Goal: Task Accomplishment & Management: Manage account settings

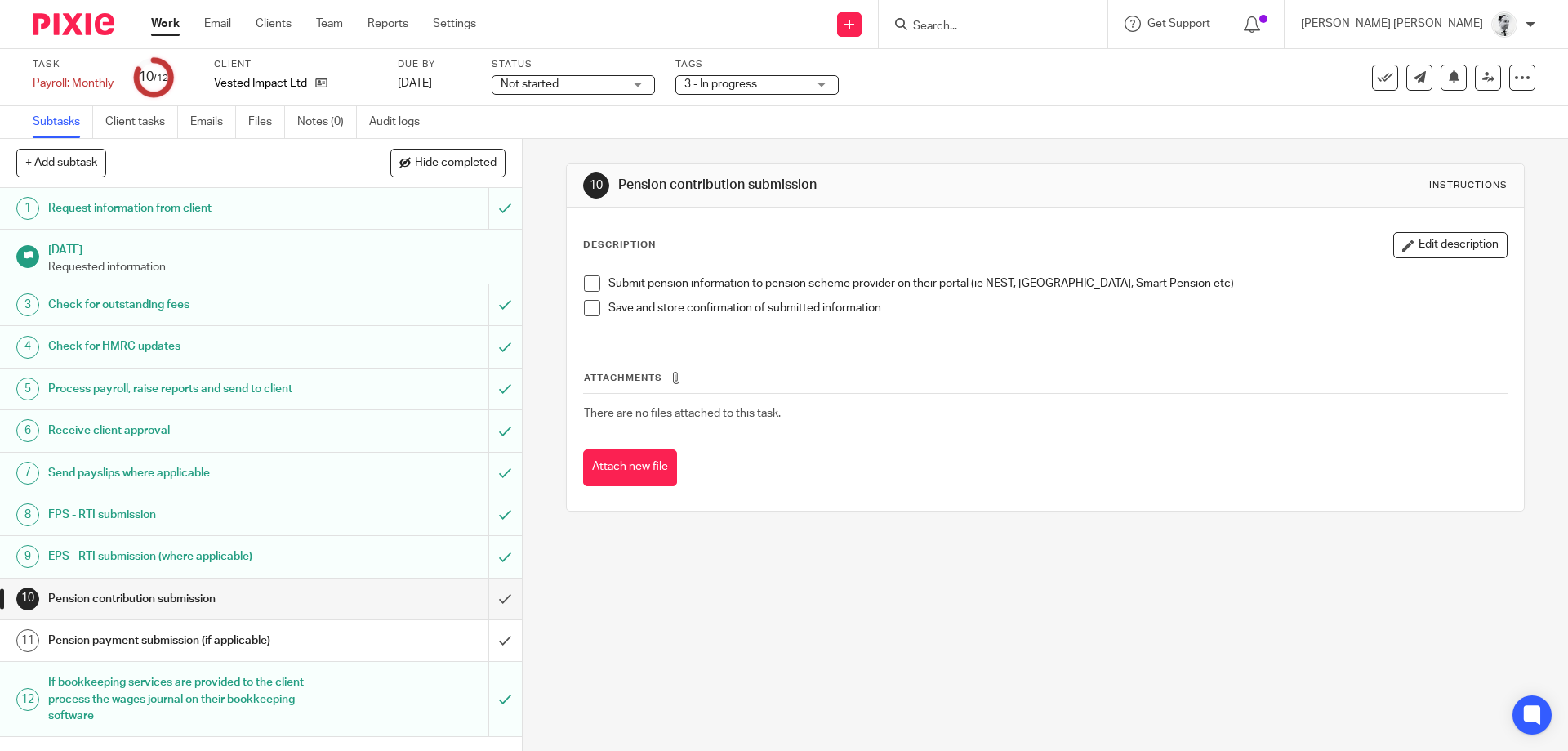
click at [1285, 37] on div at bounding box center [1256, 24] width 57 height 48
click at [1260, 30] on icon at bounding box center [1251, 24] width 16 height 16
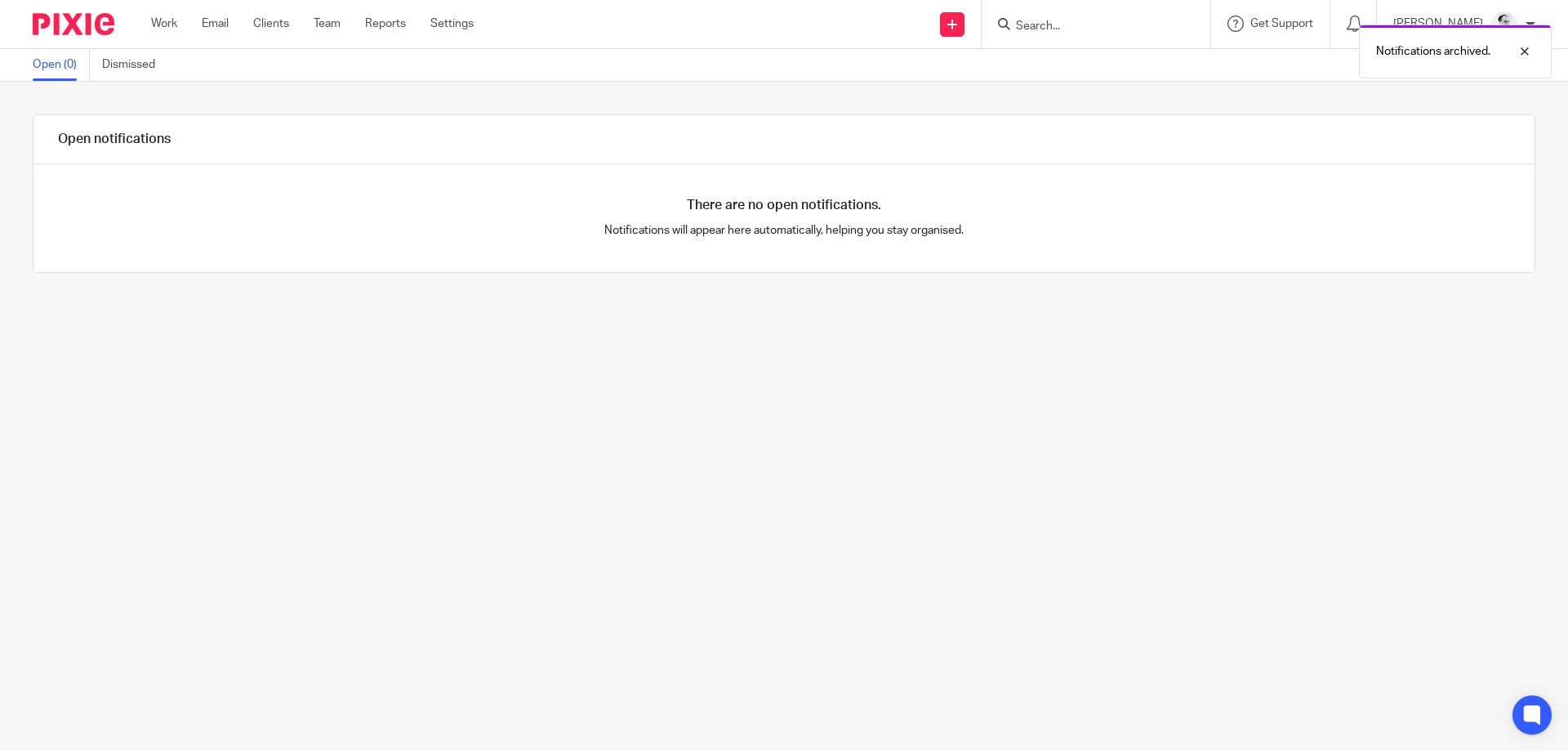
click at [180, 29] on ul "Work Email Clients Team Reports Settings" at bounding box center [325, 23] width 347 height 16
click at [173, 23] on link "Work" at bounding box center [164, 23] width 26 height 16
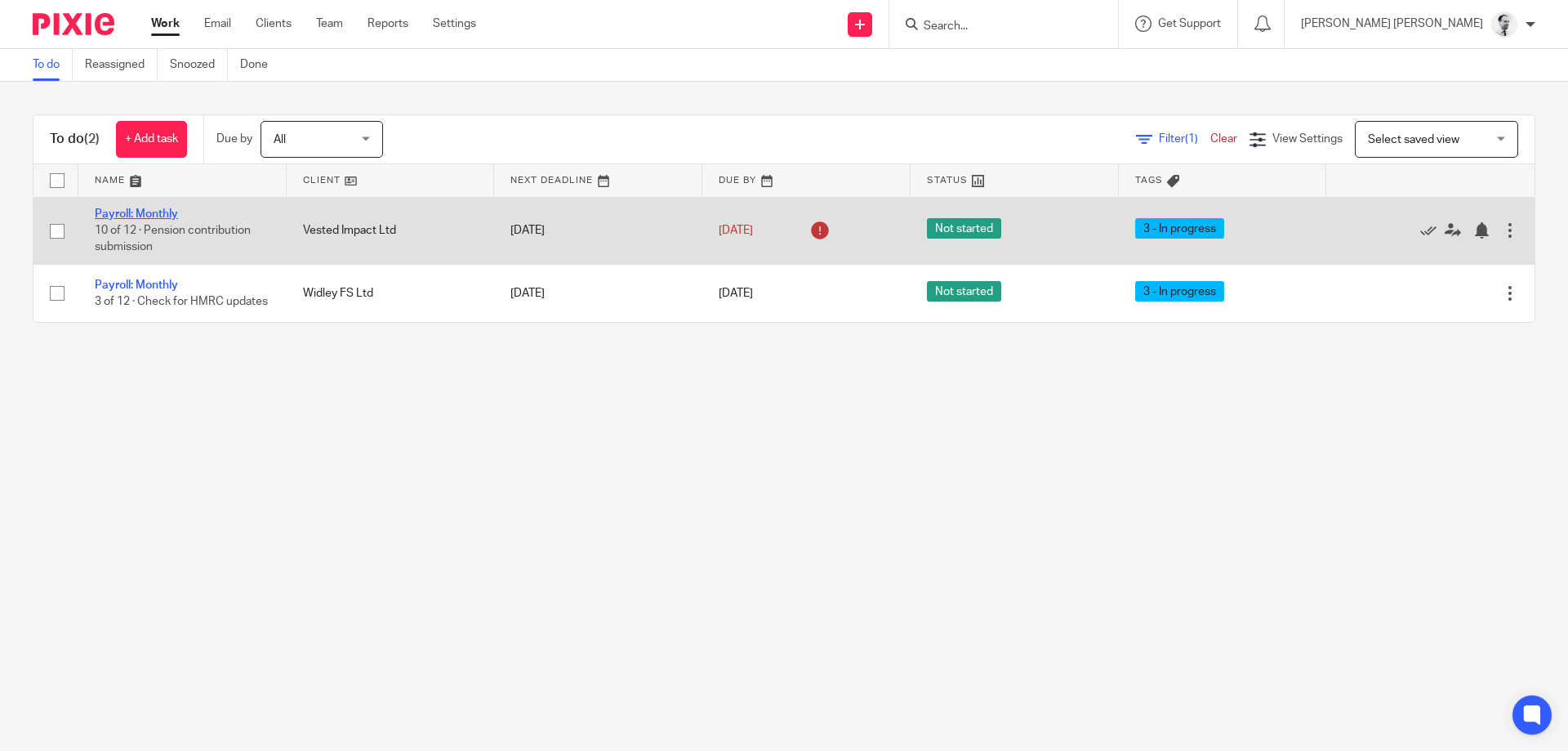
click at [135, 214] on link "Payroll: Monthly" at bounding box center [136, 214] width 83 height 12
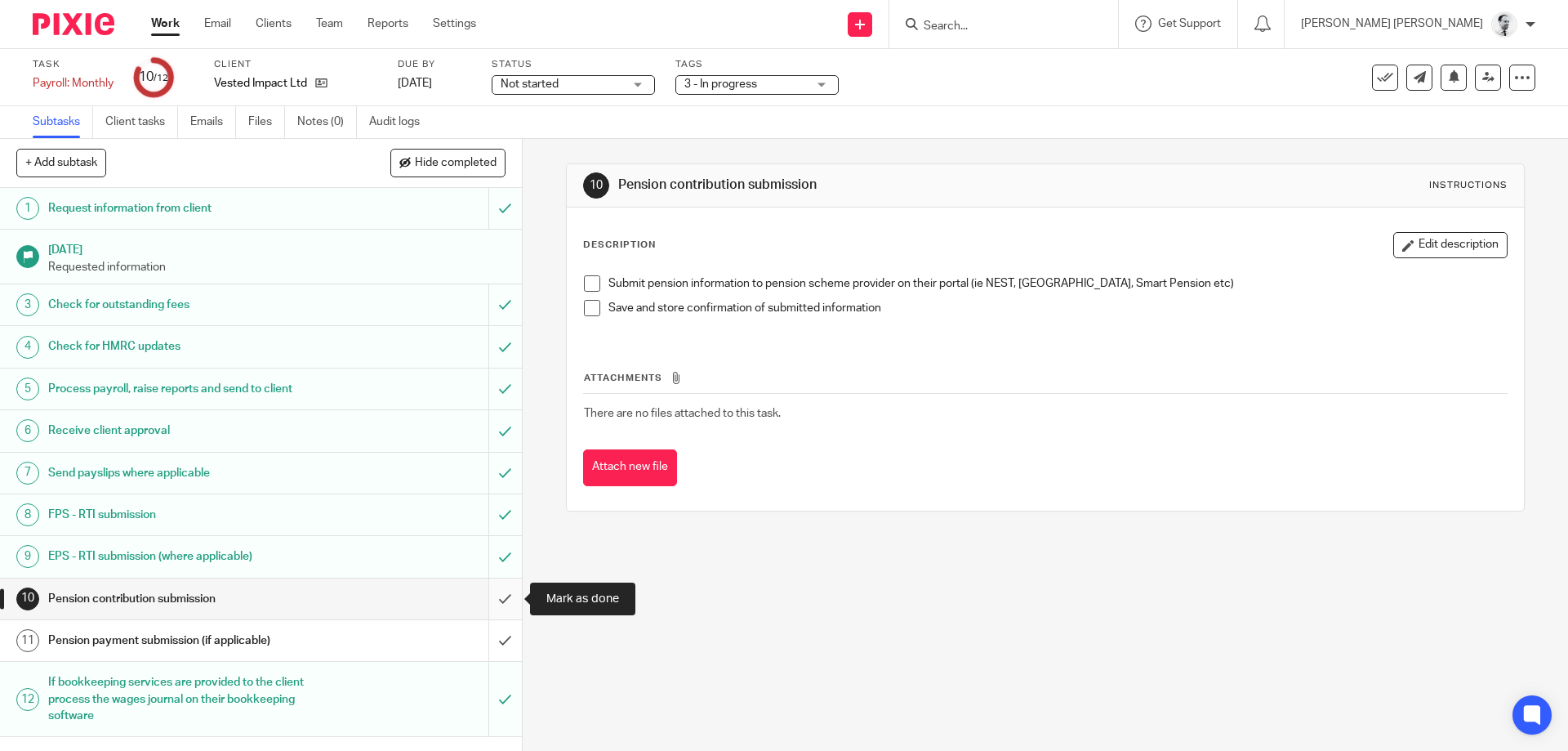
click at [504, 593] on input "submit" at bounding box center [261, 599] width 522 height 41
click at [501, 642] on input "submit" at bounding box center [261, 640] width 522 height 41
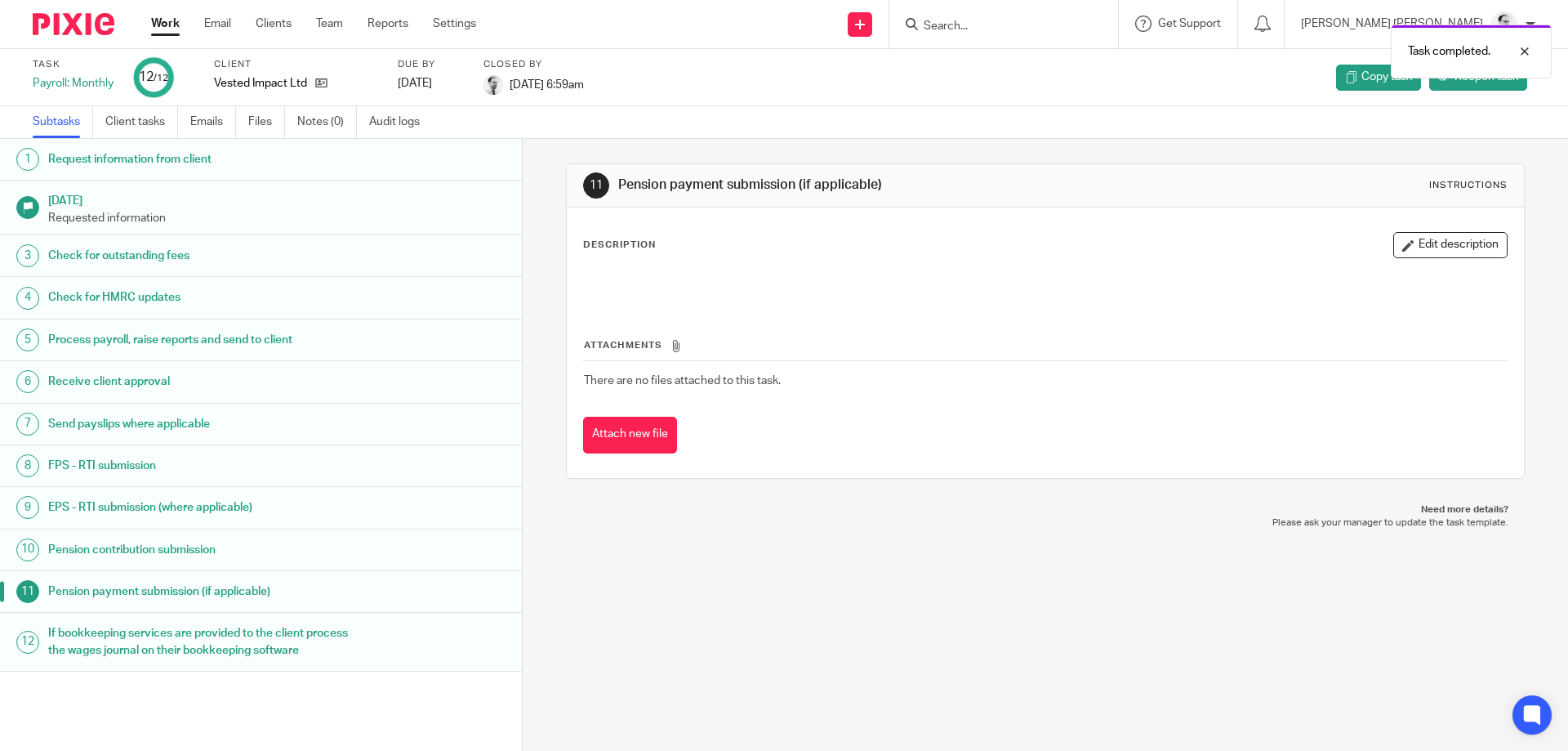
click at [154, 13] on div "Work Email Clients Team Reports Settings Work Email Clients Team Reports Settin…" at bounding box center [317, 24] width 366 height 48
click at [154, 19] on link "Work" at bounding box center [166, 23] width 29 height 16
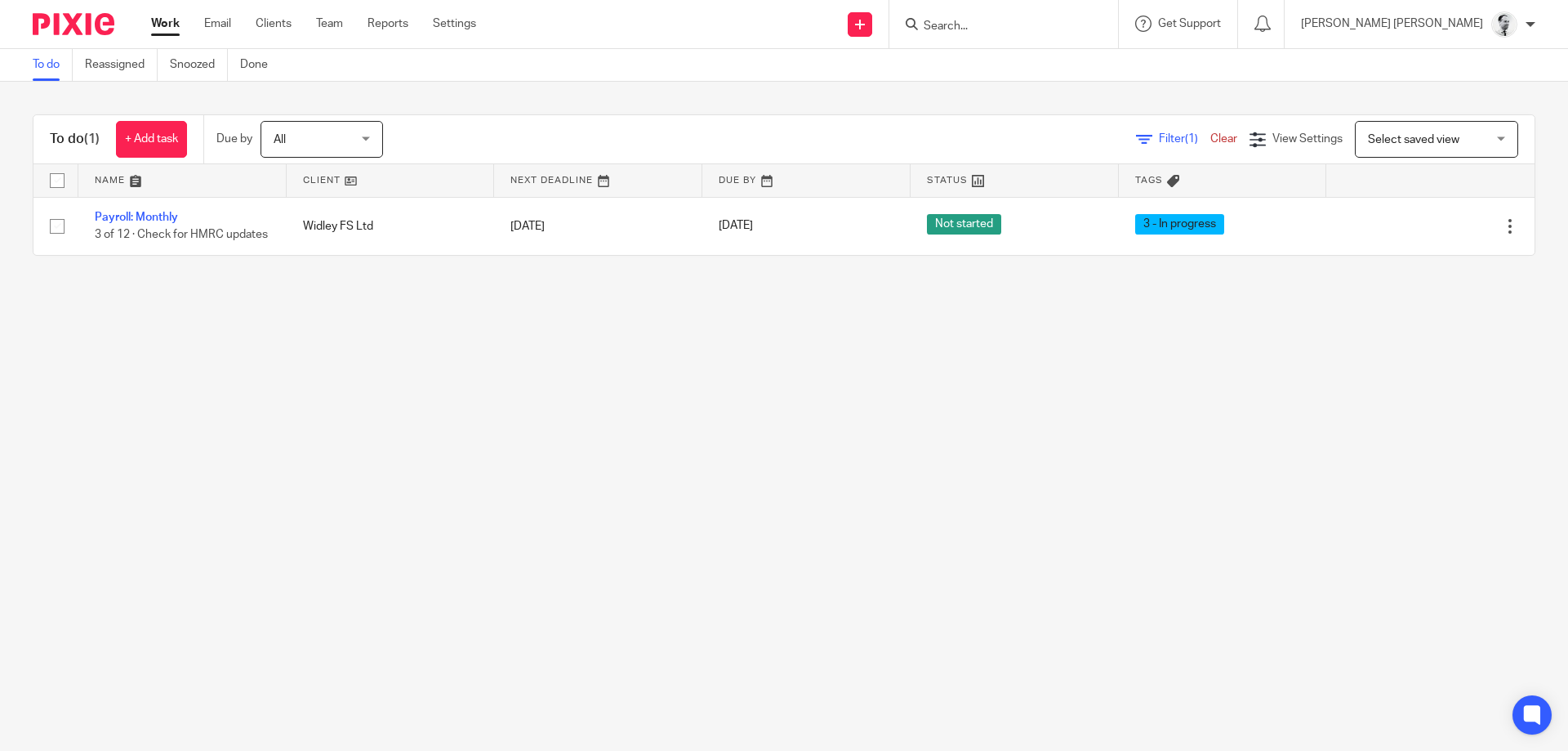
click at [1069, 25] on input "Search" at bounding box center [995, 26] width 147 height 14
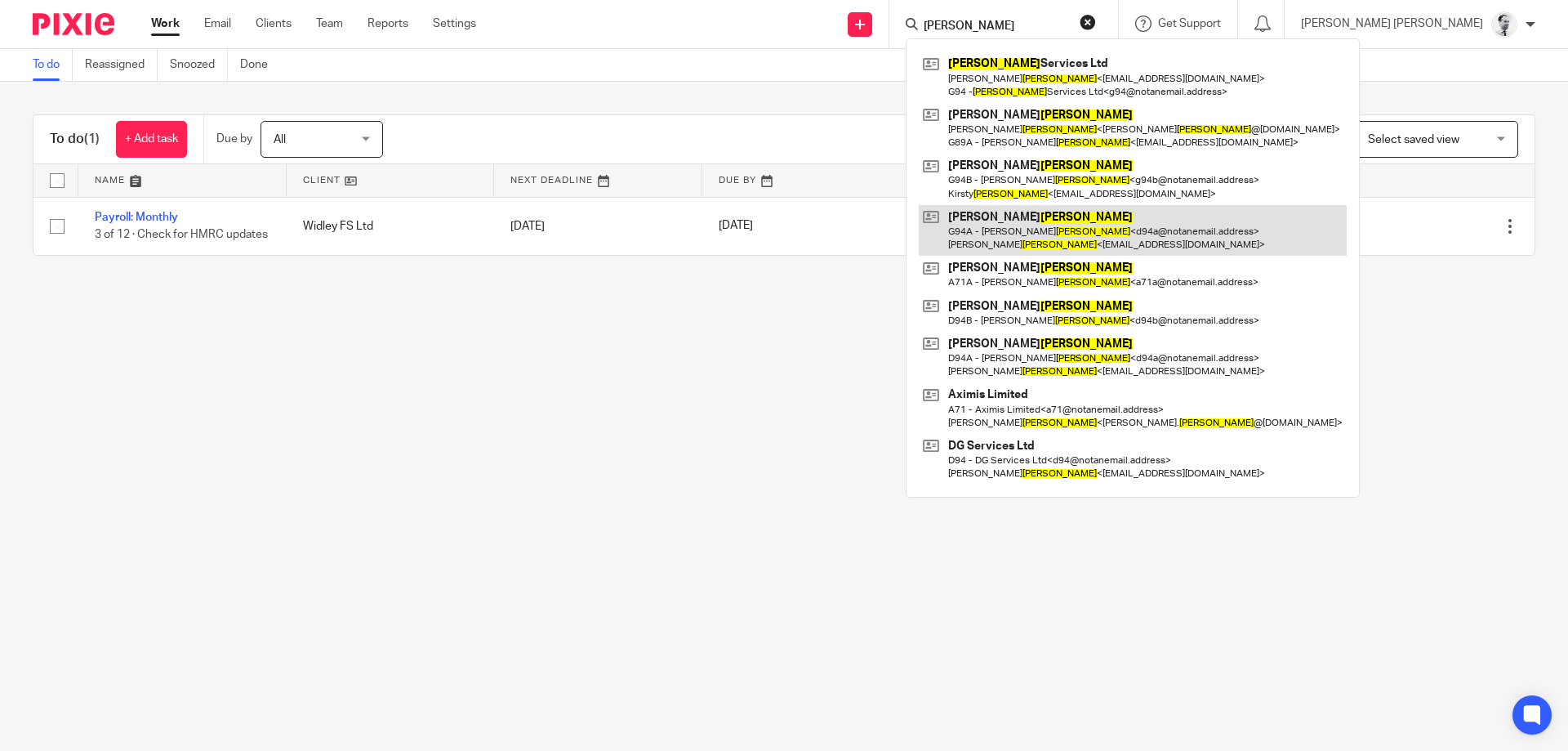
type input "giles"
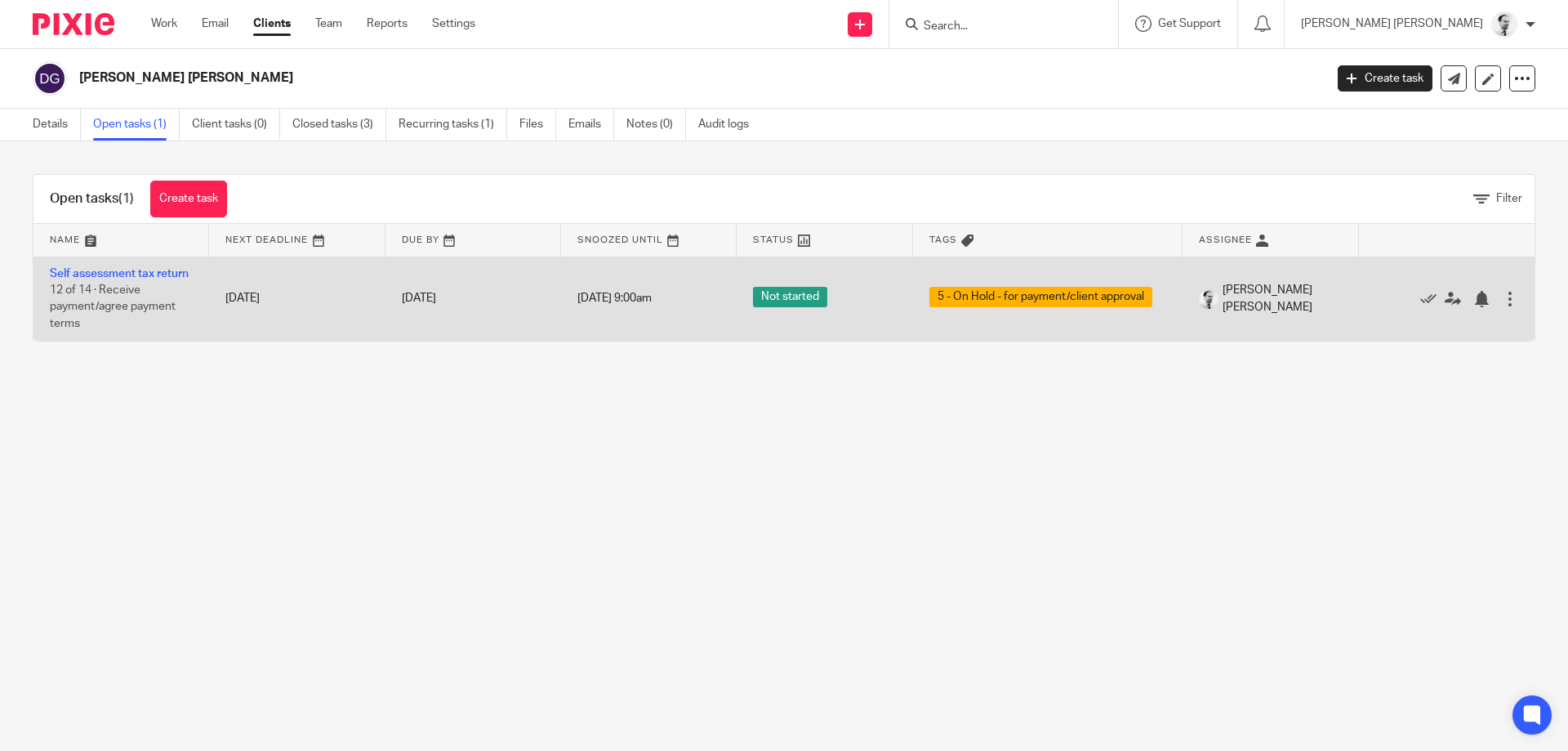
click at [124, 266] on td "Self assessment tax return 12 of 14 · Receive payment/agree payment terms" at bounding box center [121, 299] width 176 height 84
click at [126, 279] on td "Self assessment tax return 12 of 14 · Receive payment/agree payment terms" at bounding box center [121, 299] width 176 height 84
click at [133, 275] on link "Self assessment tax return" at bounding box center [119, 274] width 139 height 12
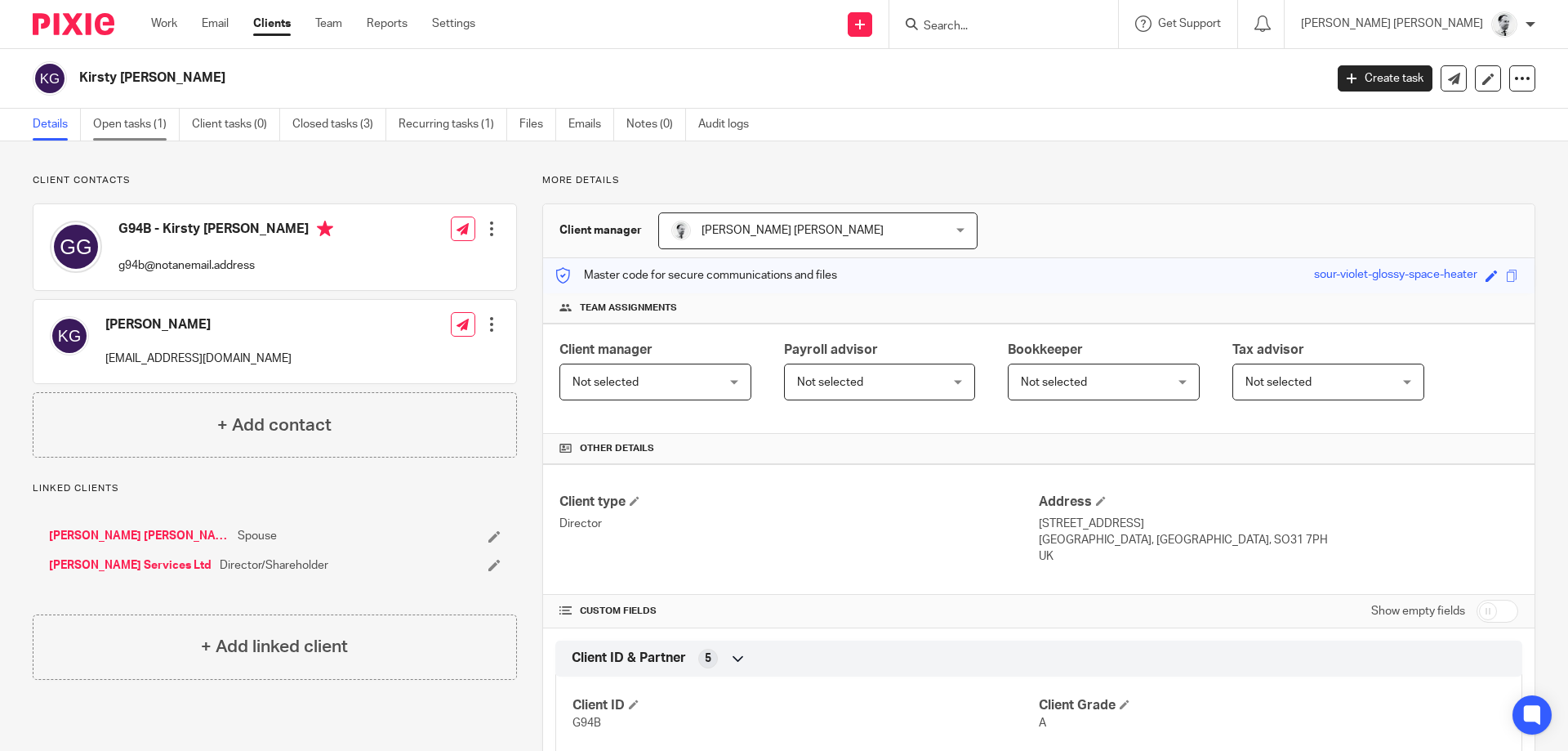
click at [135, 119] on link "Open tasks (1)" at bounding box center [136, 124] width 87 height 32
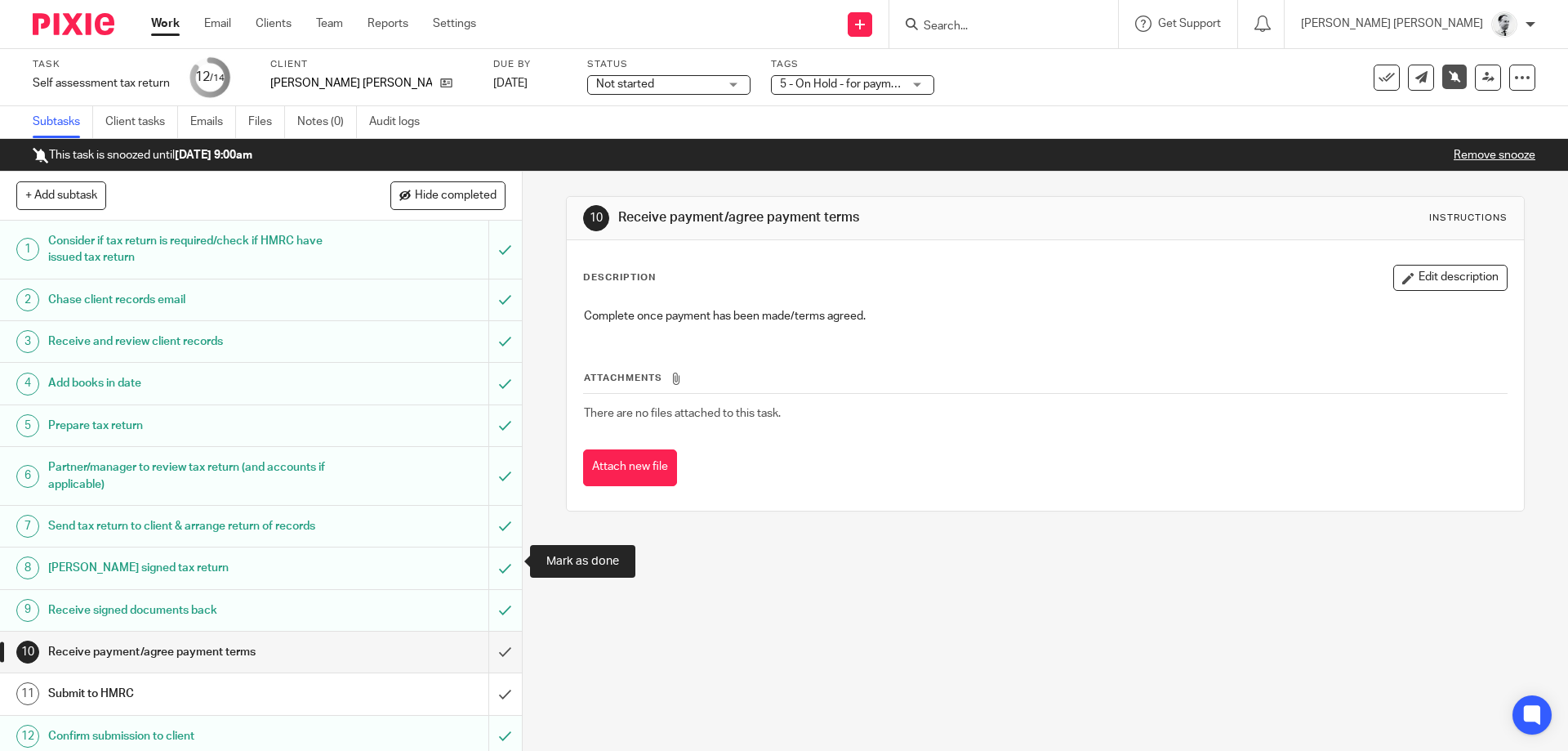
click at [507, 632] on input "submit" at bounding box center [261, 652] width 522 height 41
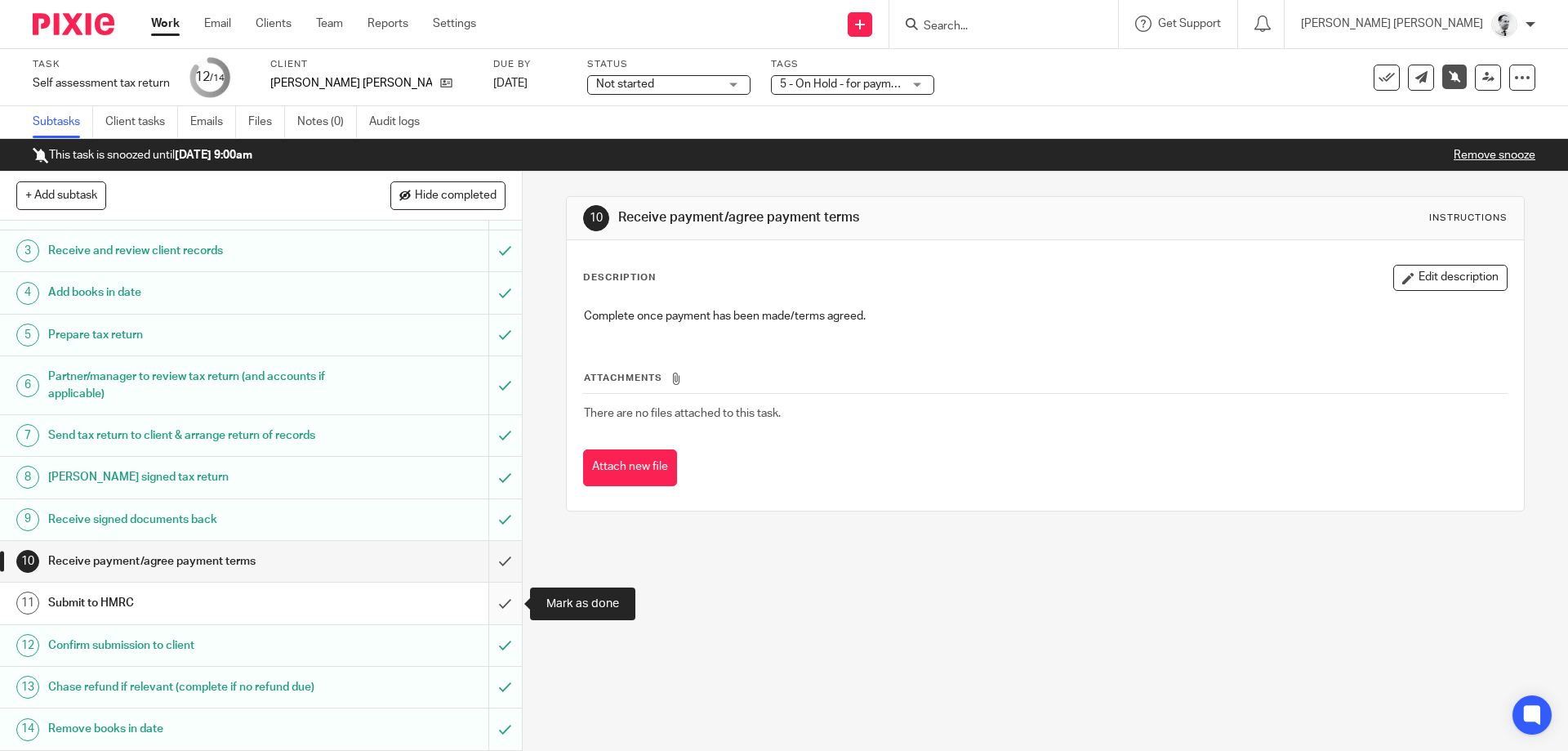
click at [508, 607] on input "submit" at bounding box center [261, 602] width 522 height 41
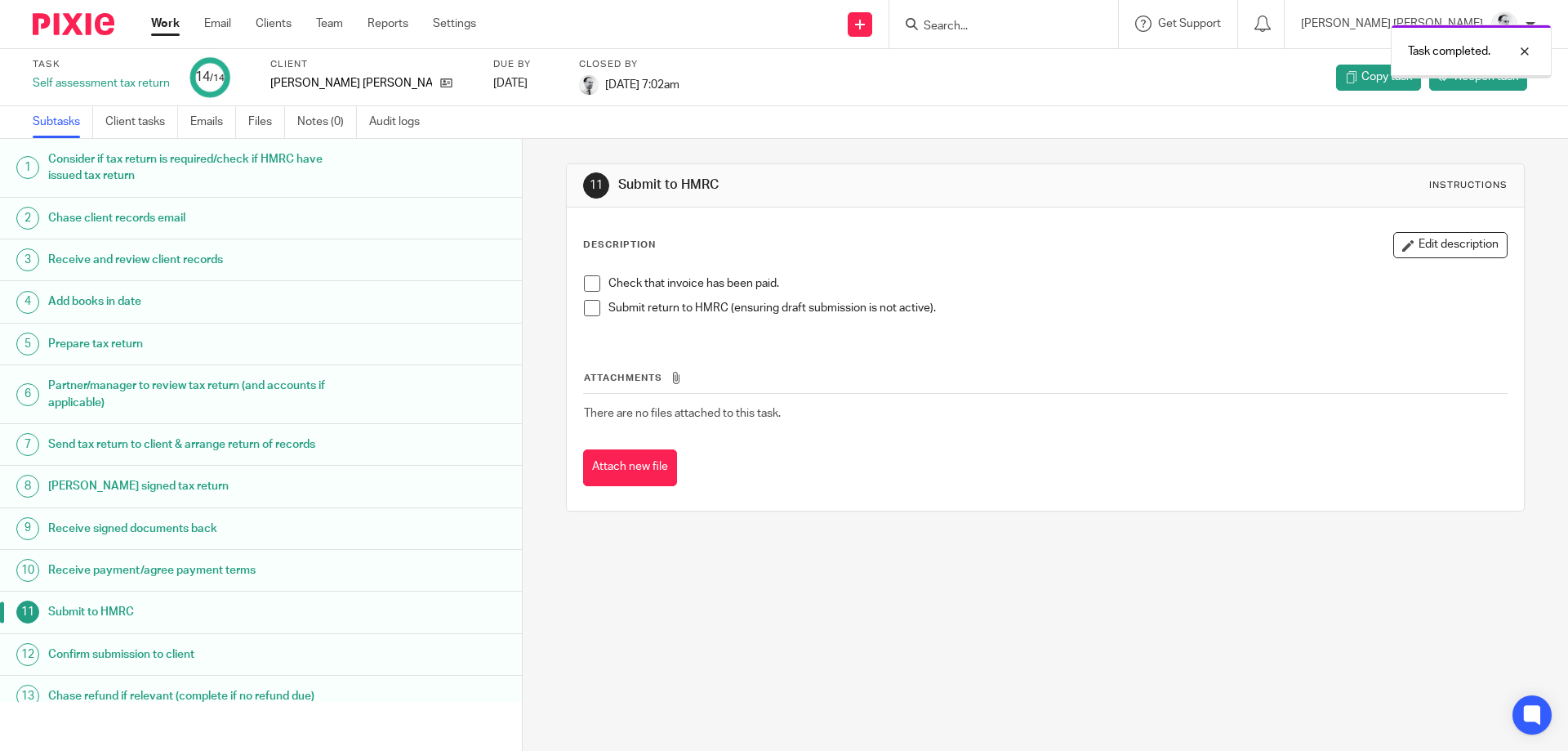
scroll to position [58, 0]
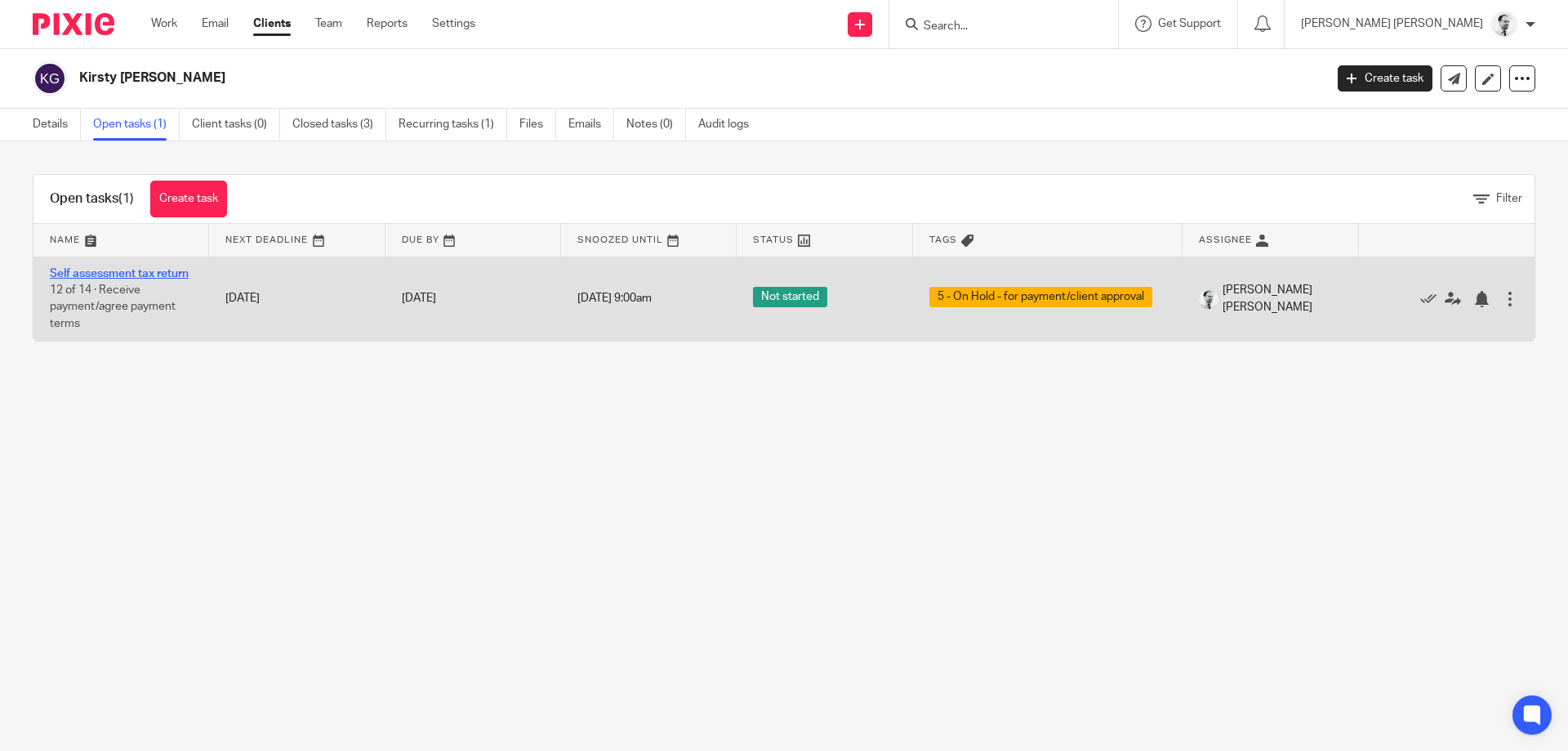
click at [184, 269] on link "Self assessment tax return" at bounding box center [119, 274] width 139 height 12
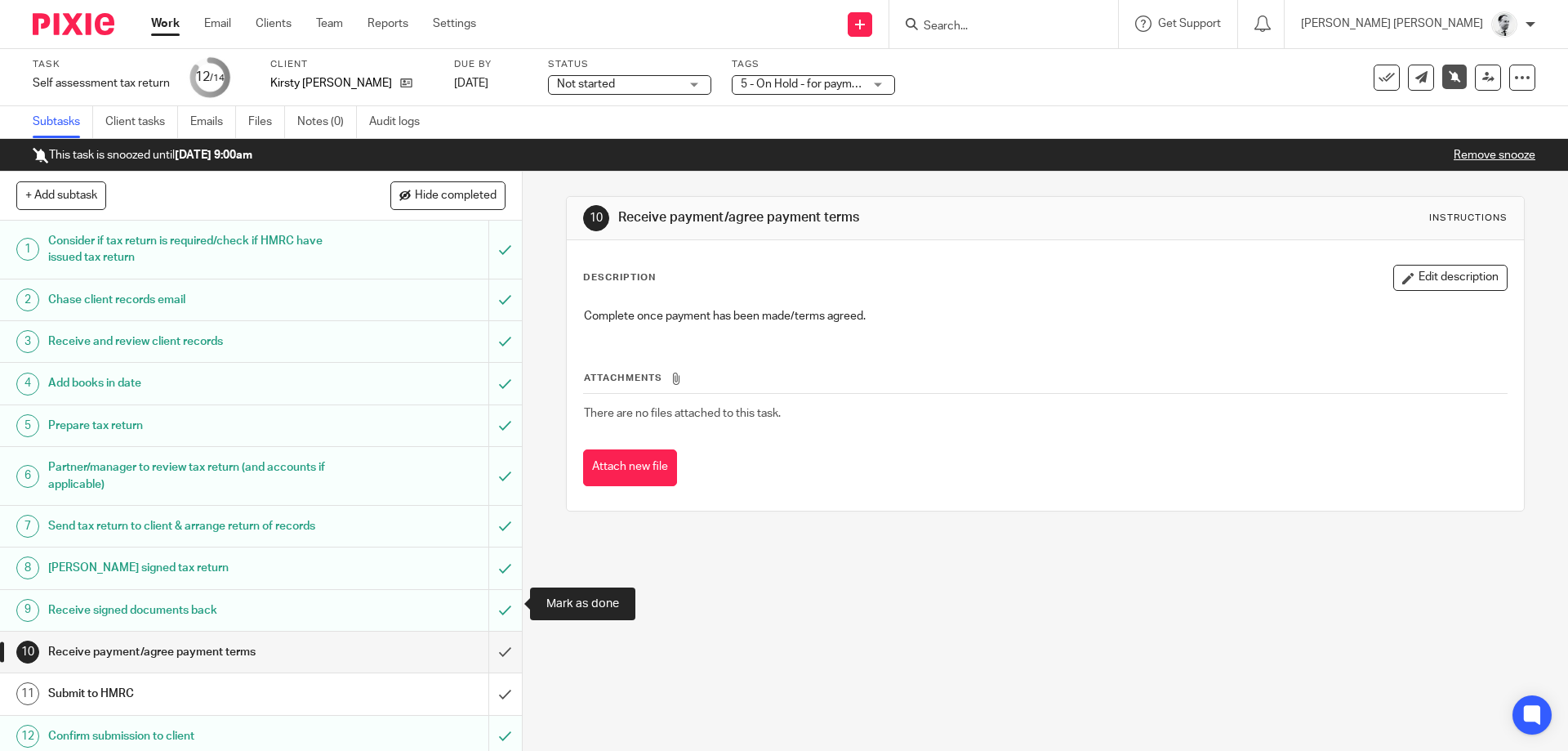
click at [504, 673] on input "submit" at bounding box center [261, 693] width 522 height 41
